Goal: Task Accomplishment & Management: Use online tool/utility

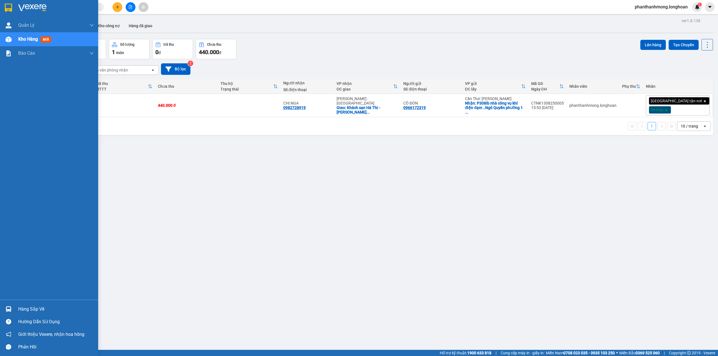
click at [15, 6] on div at bounding box center [49, 9] width 98 height 18
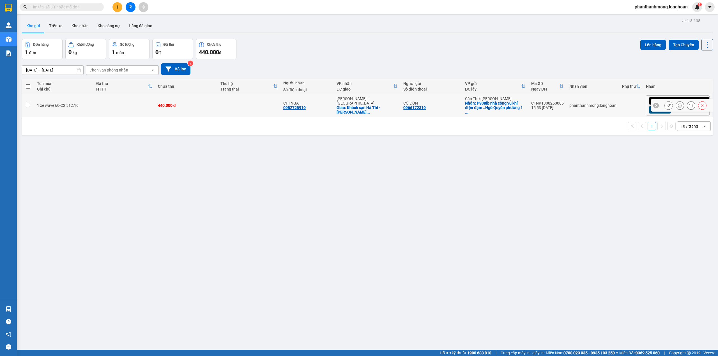
click at [27, 105] on input "checkbox" at bounding box center [28, 105] width 4 height 4
checkbox input "true"
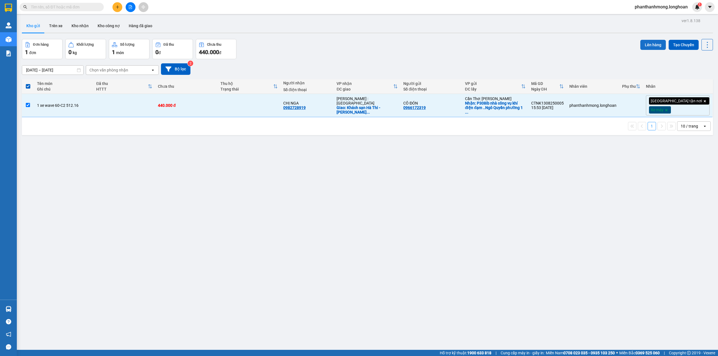
click at [648, 45] on button "Lên hàng" at bounding box center [653, 45] width 26 height 10
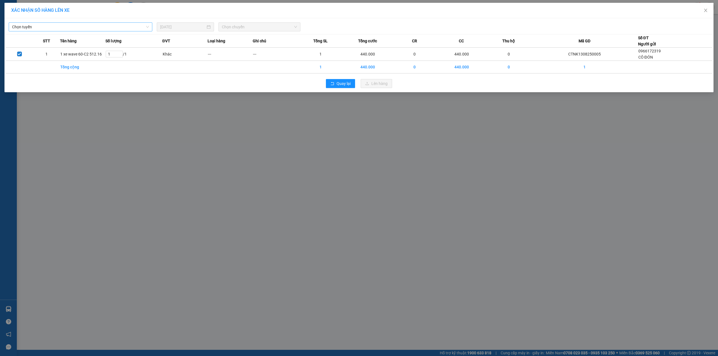
click at [92, 25] on span "Chọn tuyến" at bounding box center [80, 27] width 137 height 8
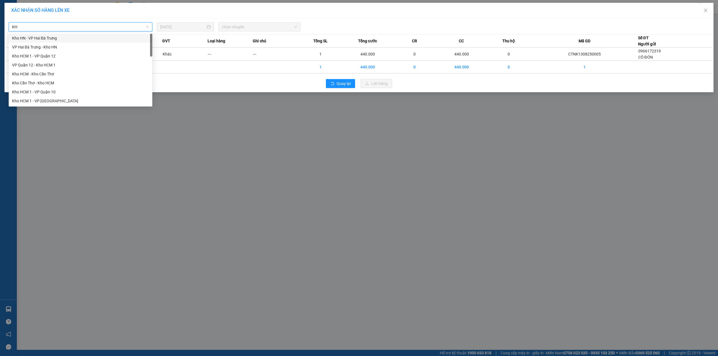
type input "KHO"
click at [62, 82] on div "Kho Cần Thơ - Kho HCM" at bounding box center [80, 83] width 137 height 6
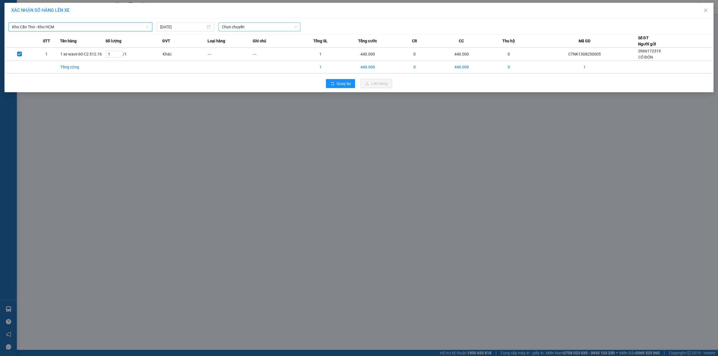
click at [244, 26] on span "Chọn chuyến" at bounding box center [259, 27] width 75 height 8
click at [243, 46] on div "14:00 (TC)" at bounding box center [244, 47] width 44 height 6
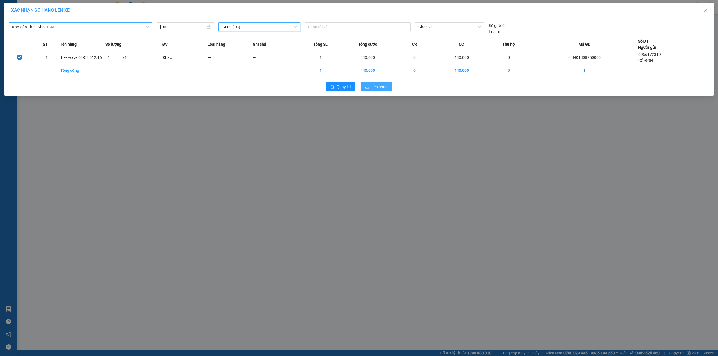
click at [372, 90] on button "Lên hàng" at bounding box center [376, 86] width 31 height 9
